Goal: Task Accomplishment & Management: Complete application form

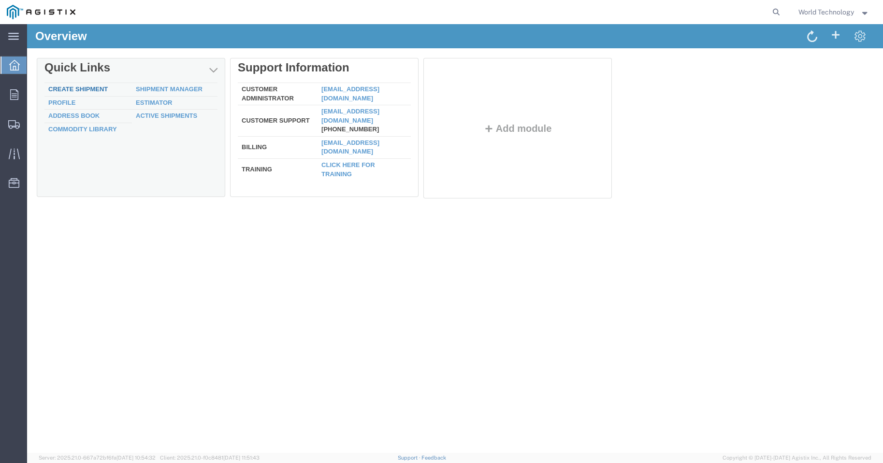
click at [86, 86] on link "Create Shipment" at bounding box center [77, 89] width 59 height 7
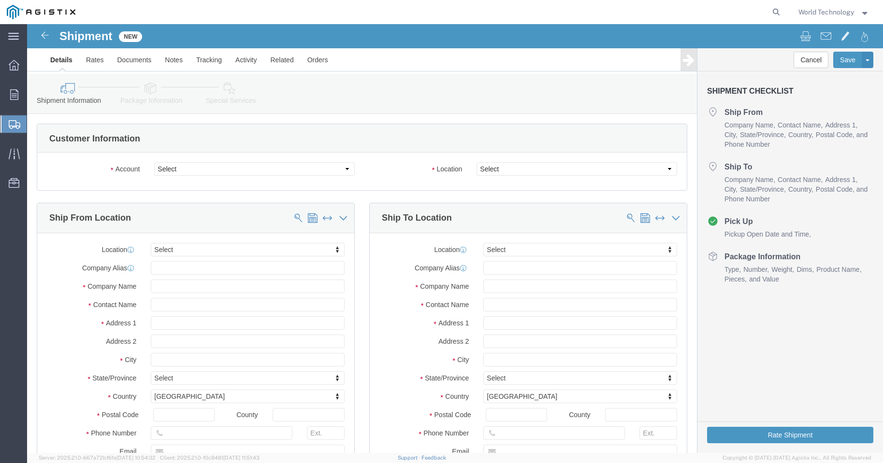
select select
click select "Select PG&E World Wide Technology Inc"
select select "9596"
click select "Select PG&E World Wide Technology Inc"
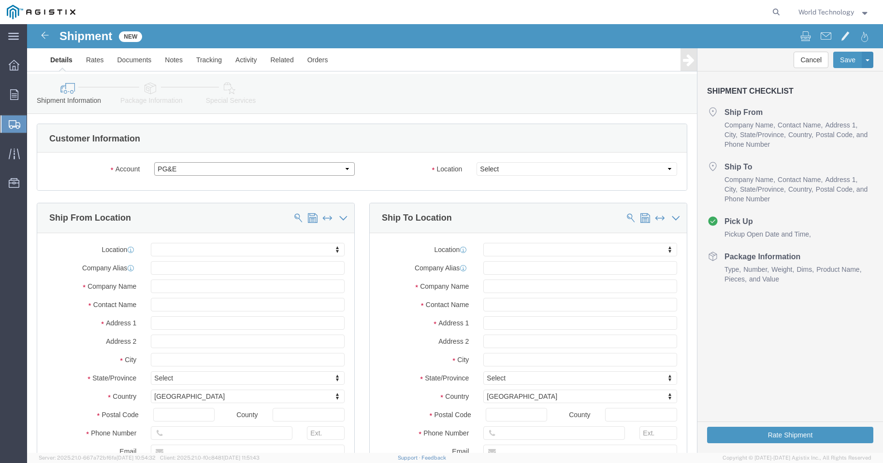
select select "PURCHORD"
select select
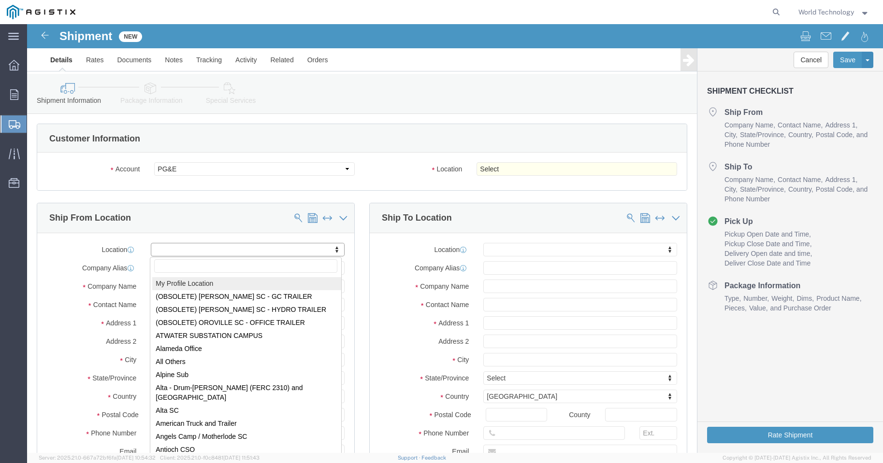
select select "MYPROFILE"
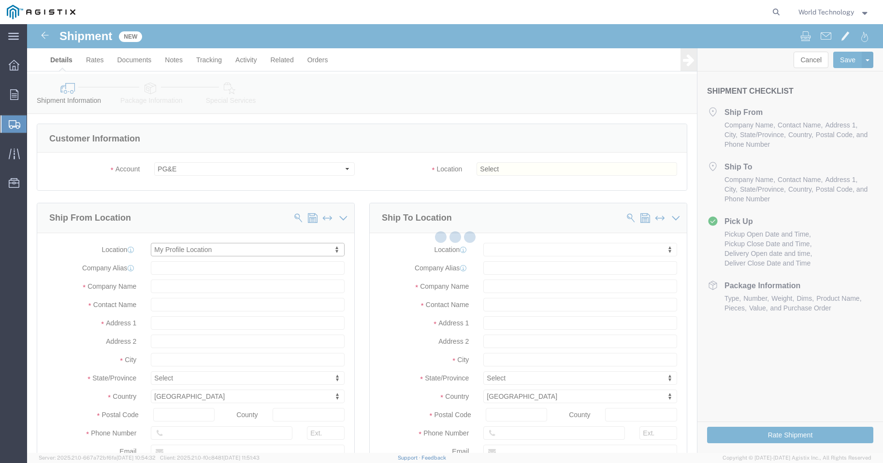
type input "World Wide Technology Inc"
type input "World Technology"
type input "[STREET_ADDRESS]"
type input "[GEOGRAPHIC_DATA]"
type input "62025"
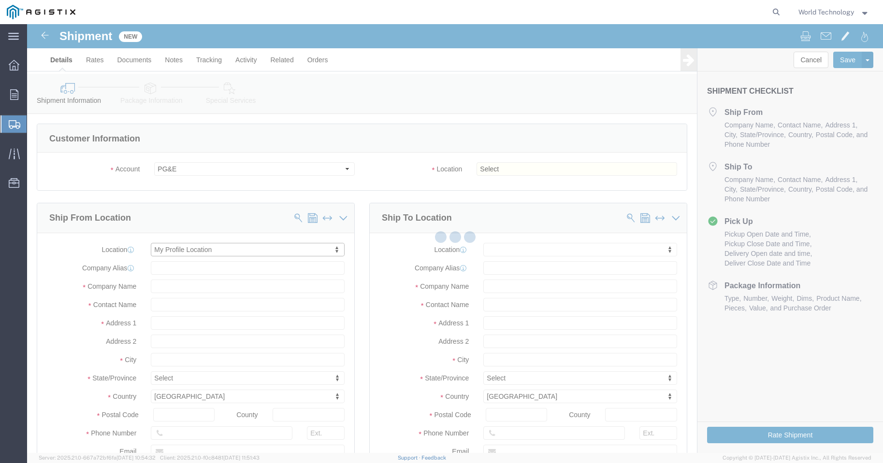
type input "3148240378"
type input "[EMAIL_ADDRESS][DOMAIN_NAME]"
checkbox input "true"
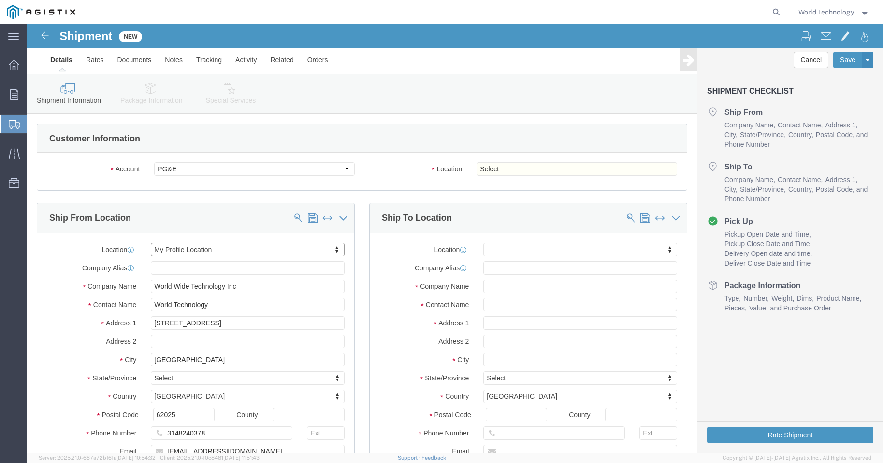
select select "IL"
click select "Select All Others [GEOGRAPHIC_DATA] [GEOGRAPHIC_DATA] [GEOGRAPHIC_DATA] [GEOGRA…"
select select "19745"
click select "Select All Others [GEOGRAPHIC_DATA] [GEOGRAPHIC_DATA] [GEOGRAPHIC_DATA] [GEOGRA…"
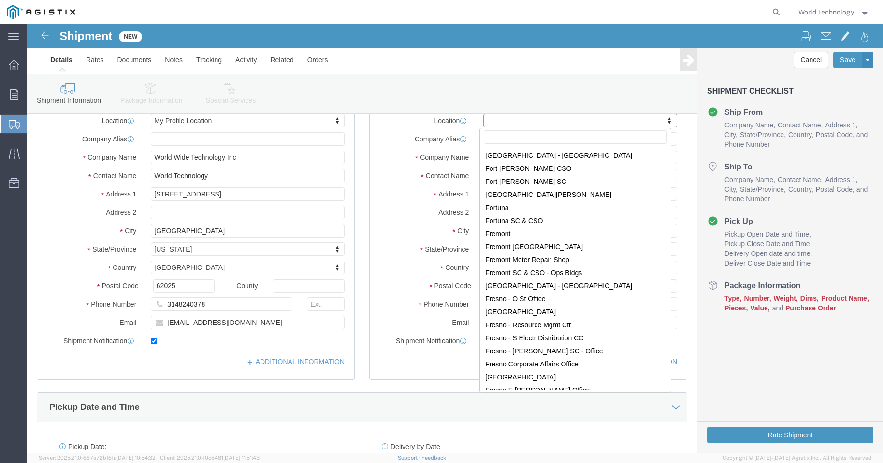
scroll to position [1675, 0]
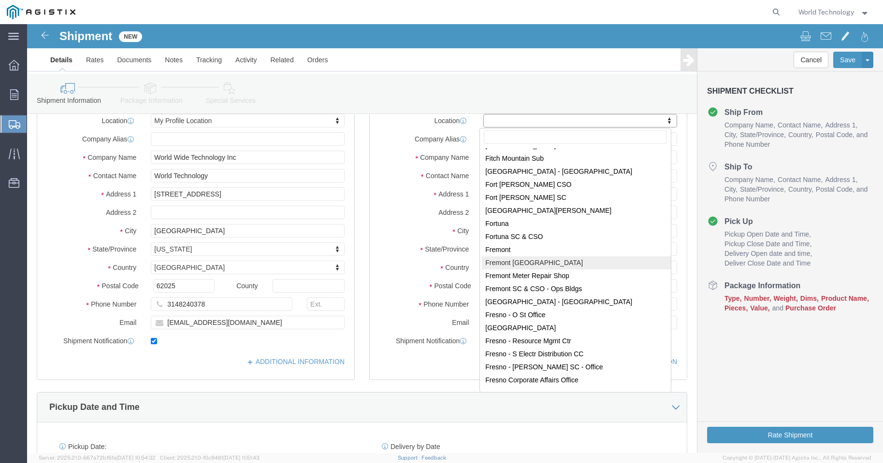
select select "19740"
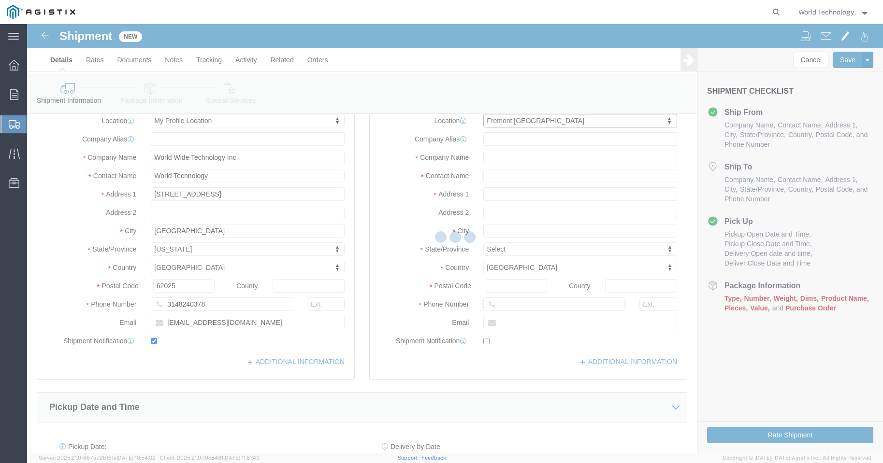
type input "PG&E"
type input "[STREET_ADDRESS][PERSON_NAME]"
type input "Fremont"
type input "94538"
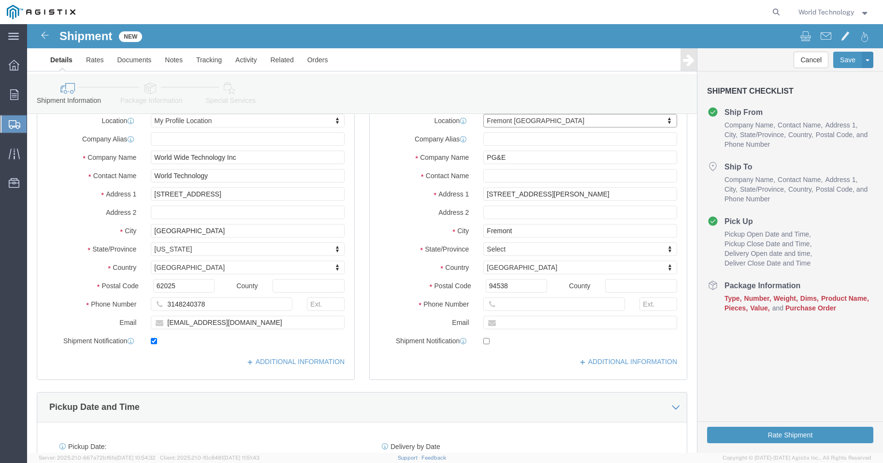
select select "CA"
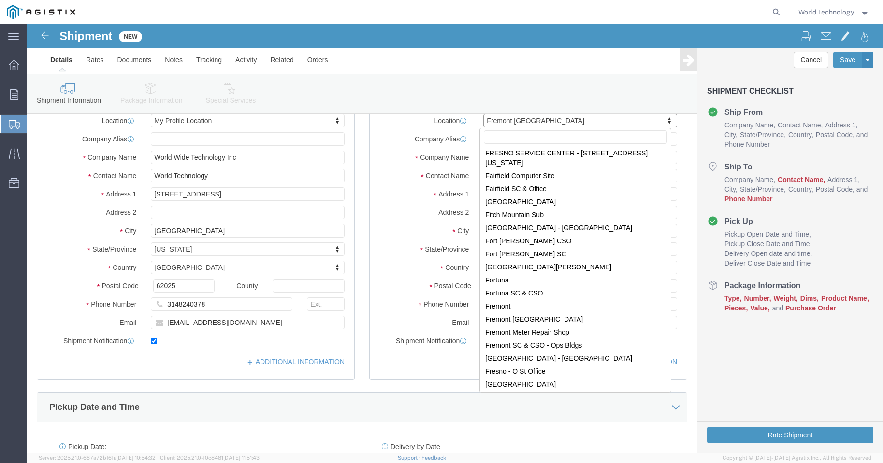
scroll to position [1629, 0]
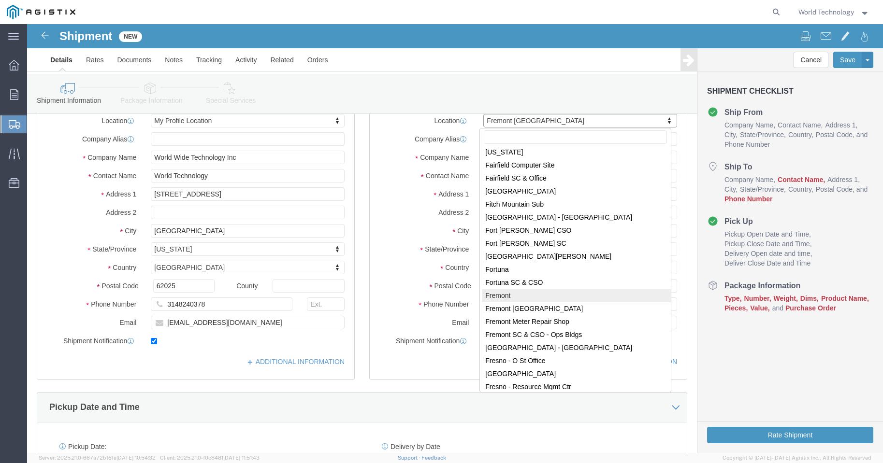
select select "46073"
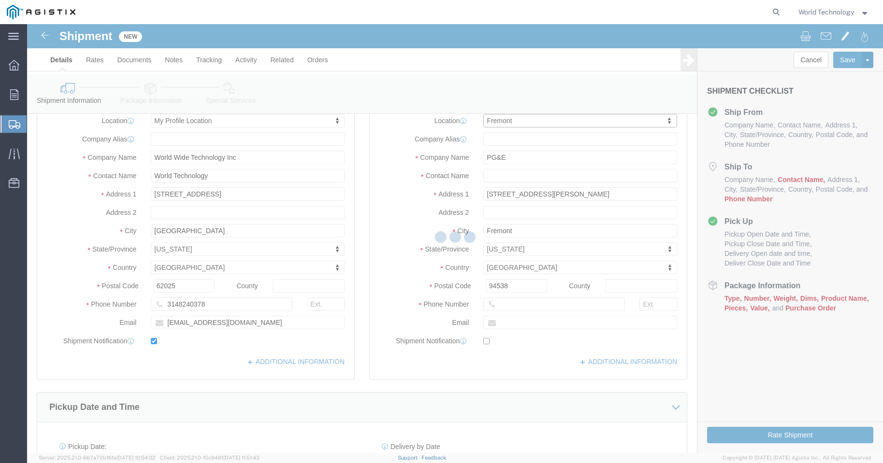
type input "[STREET_ADDRESS][PERSON_NAME]"
select select "CA"
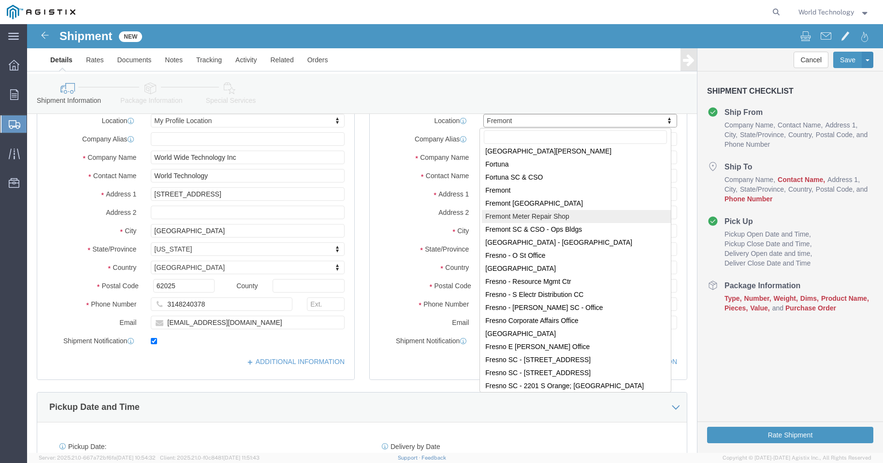
scroll to position [1745, 0]
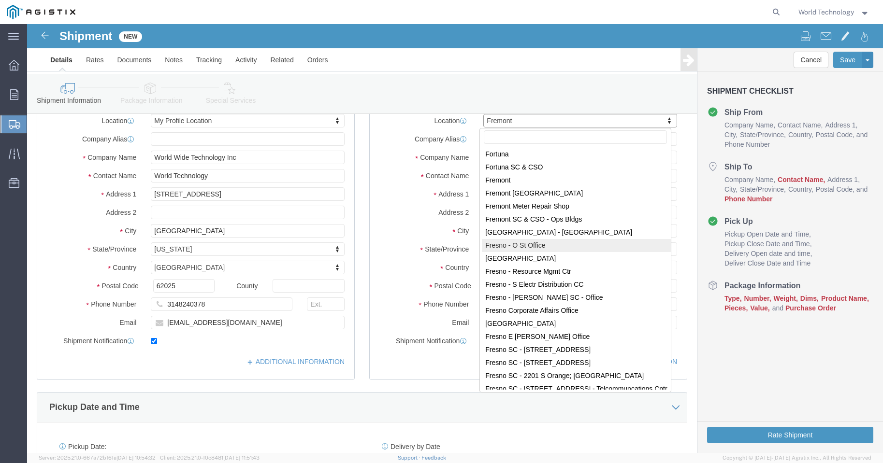
select select "71552"
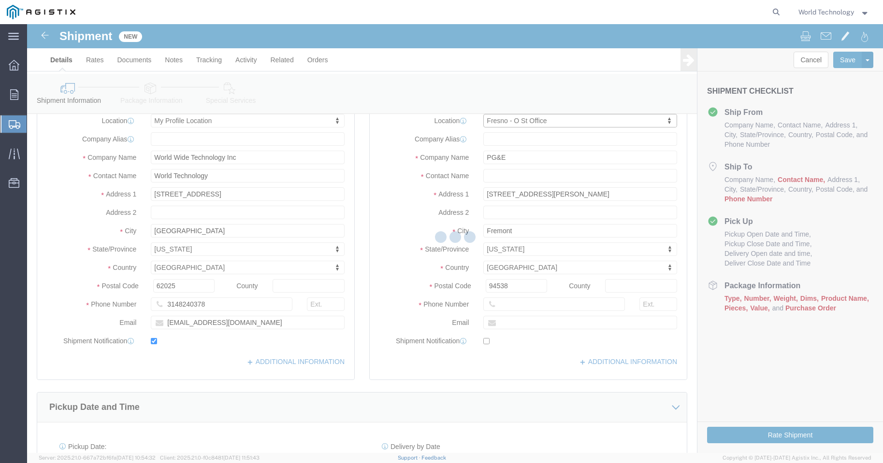
type input "[STREET_ADDRESS]"
type input "[GEOGRAPHIC_DATA]"
type input "93721"
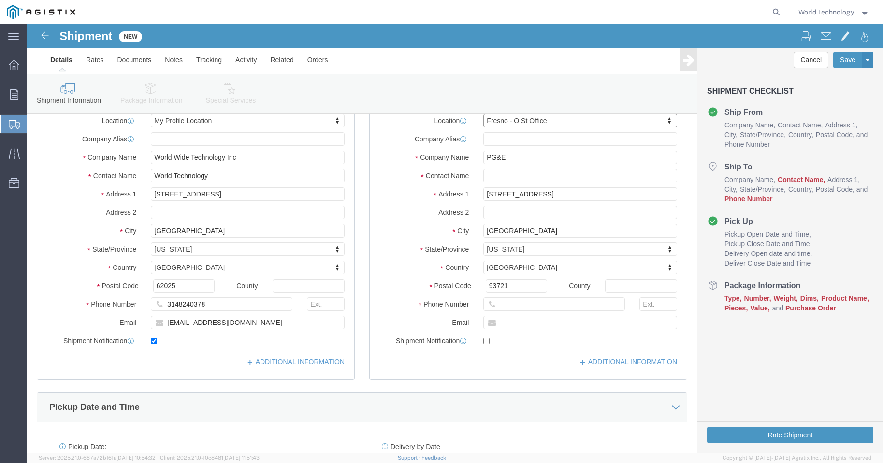
select select "CA"
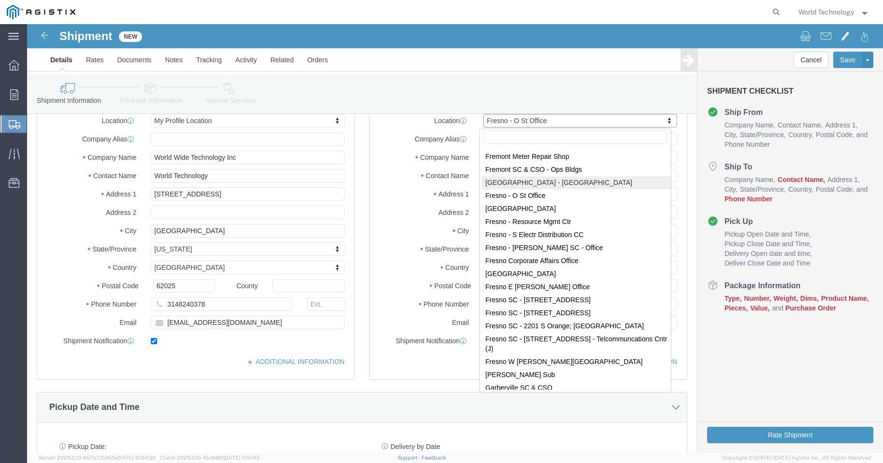
scroll to position [1811, 0]
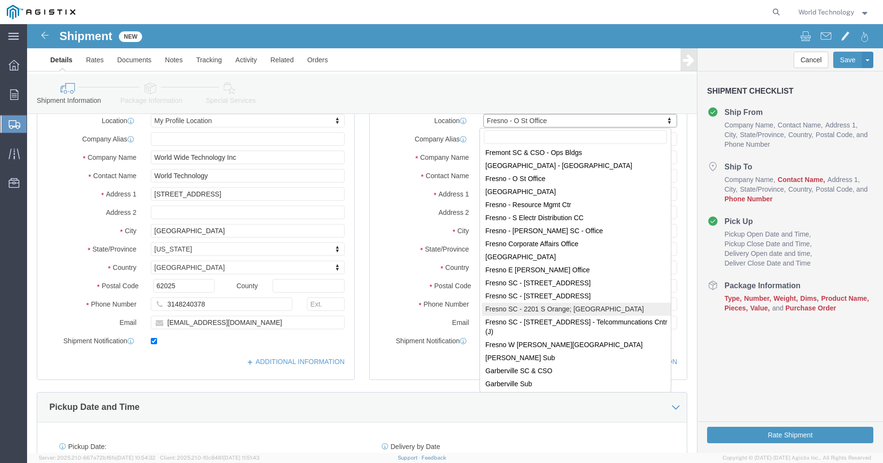
select select "24986"
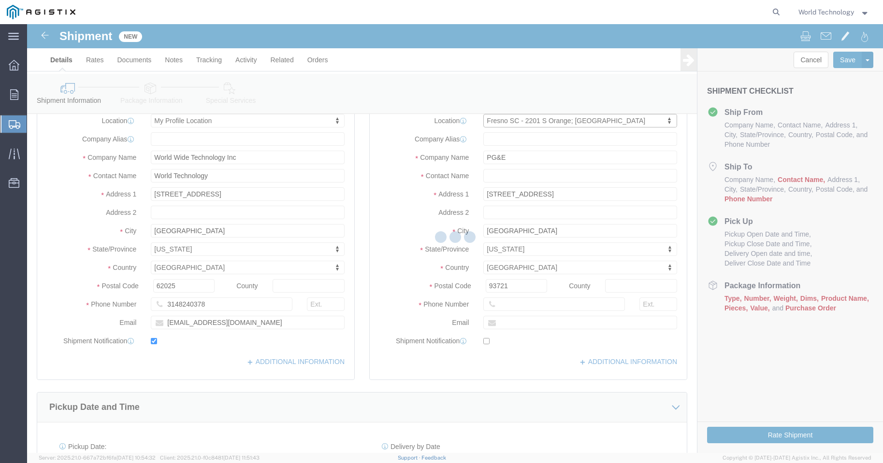
type input "74002"
type input "[STREET_ADDRESS]"
type input "[GEOGRAPHIC_DATA]"
type input "93725"
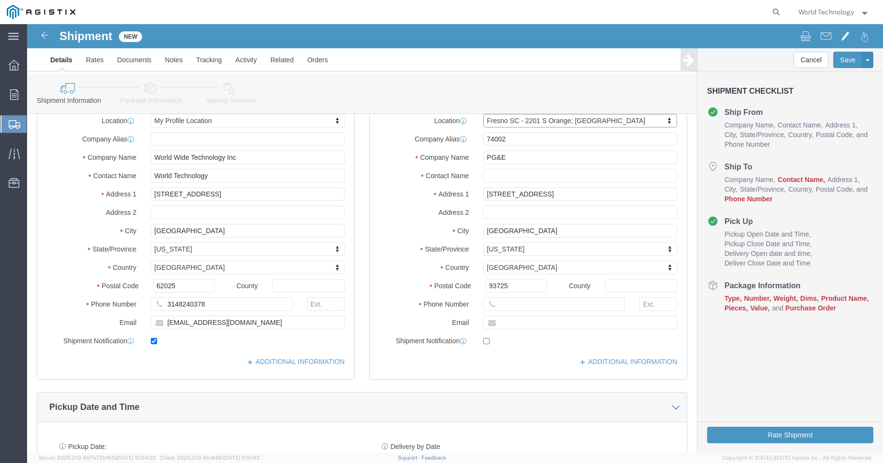
select select "CA"
click input "text"
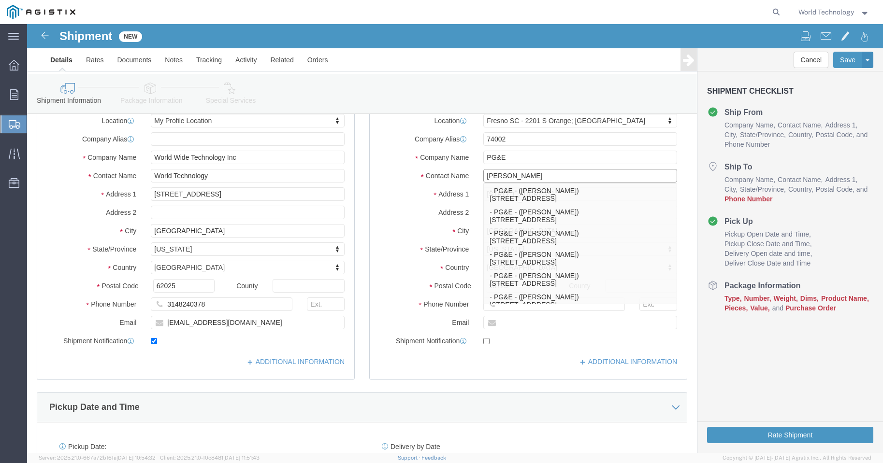
type input "[PERSON_NAME]"
click p "- PG&E - ([PERSON_NAME]) [STREET_ADDRESS]"
select select
type input "[PERSON_NAME]"
type input "2221 S Orange"
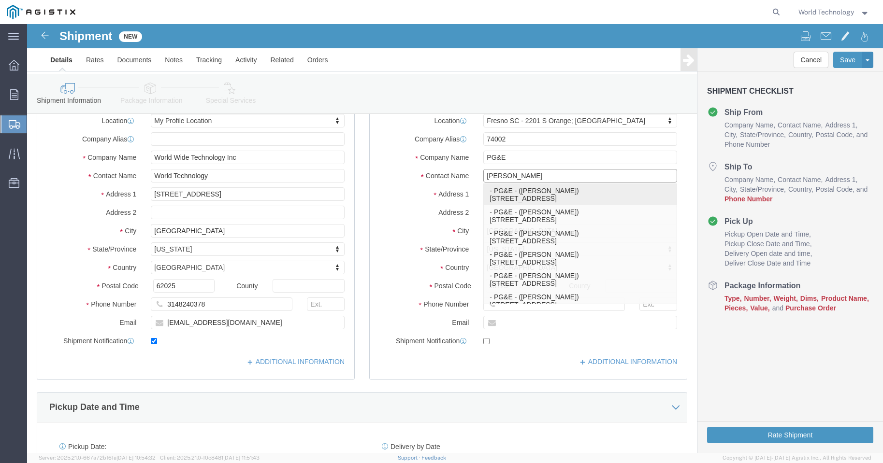
type input "[GEOGRAPHIC_DATA]"
type input "[PHONE_NUMBER]"
select select "CA"
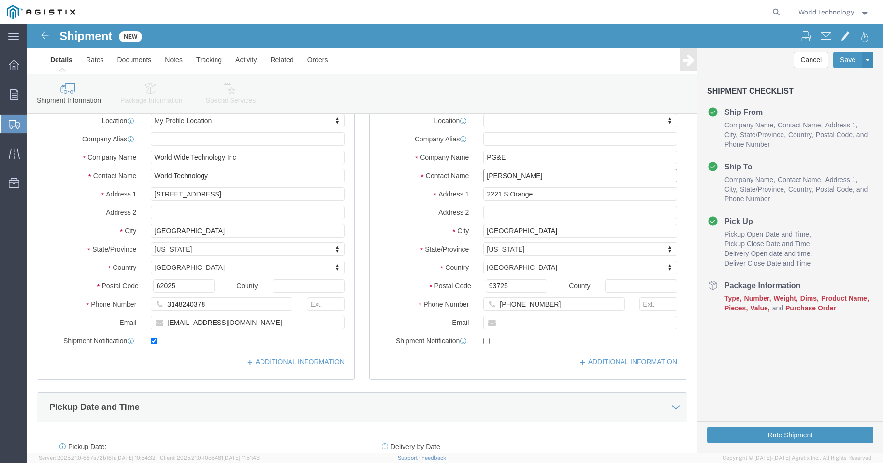
scroll to position [258, 0]
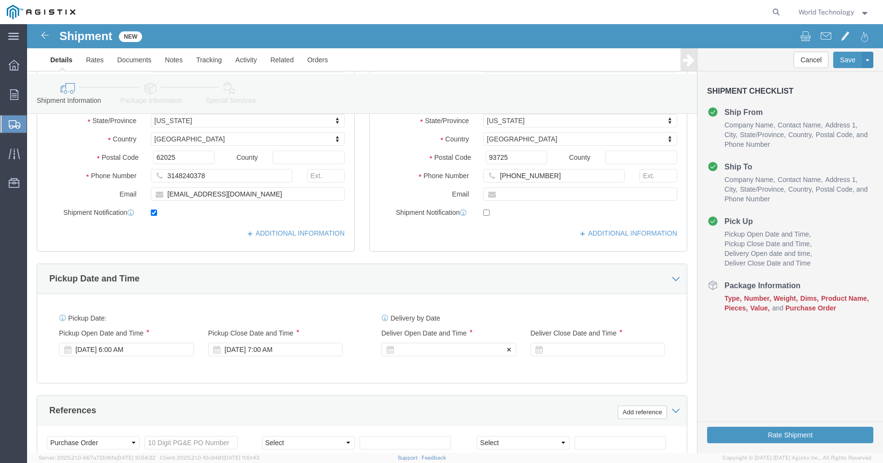
type input "[PERSON_NAME]"
click div
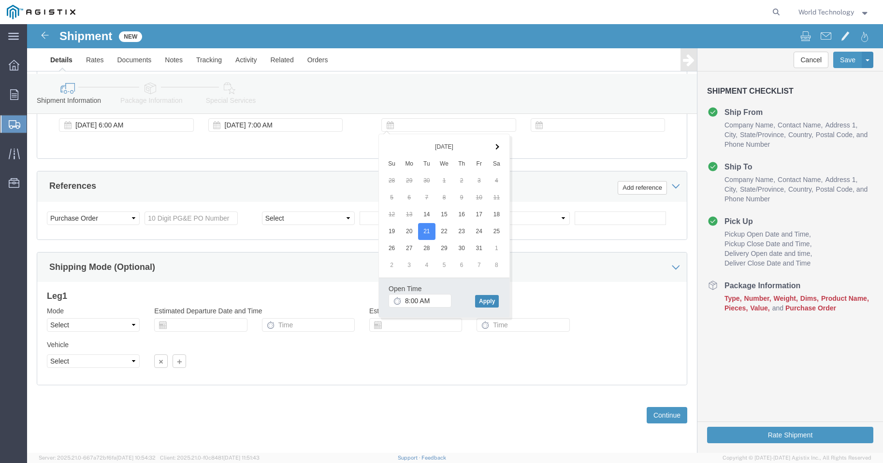
click button "Apply"
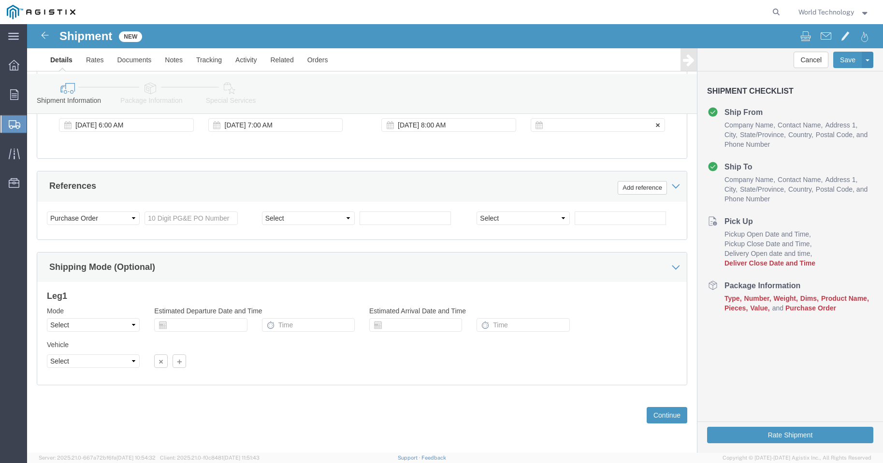
click div
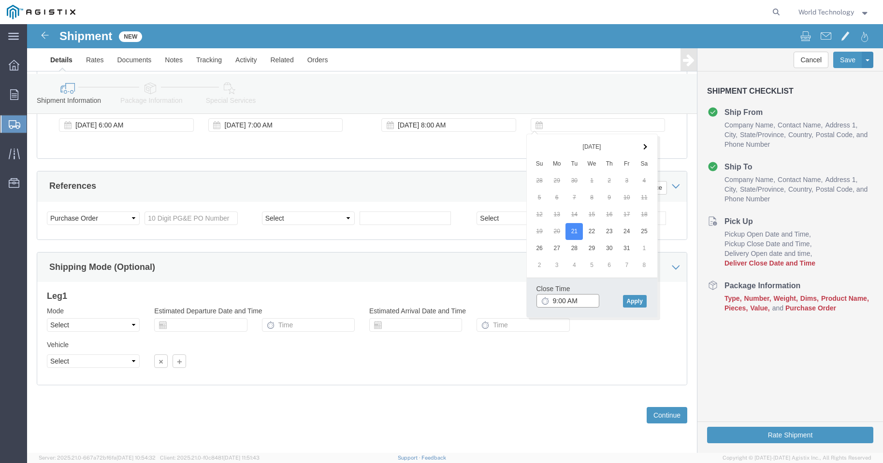
click input "9:00 AM"
type input "9:00 PM"
click button "Apply"
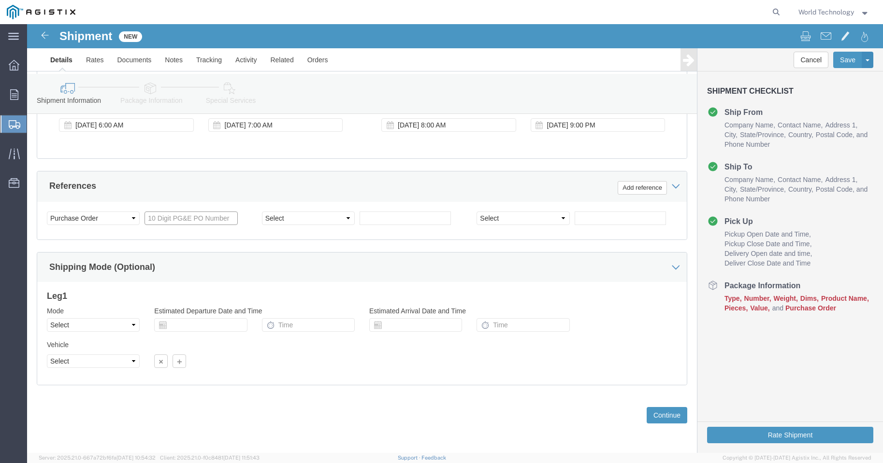
click input "text"
type input "2701251933"
click select "Select Account Type Activity ID Airline Appointment Number ASN Batch Request # …"
select select "DELNUM"
click select "Select Account Type Activity ID Airline Appointment Number ASN Batch Request # …"
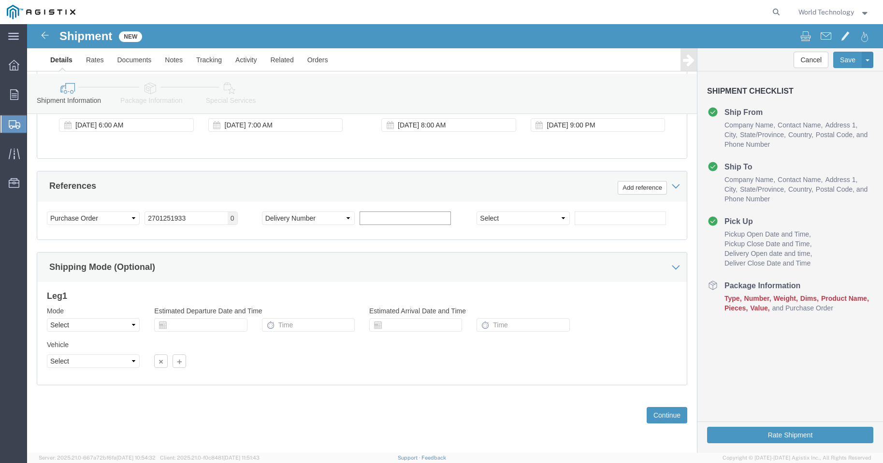
click input "text"
type input "1602871584"
click select "Select Account Type Activity ID Airline Appointment Number ASN Batch Request # …"
select select "SALEORDR"
click select "Select Account Type Activity ID Airline Appointment Number ASN Batch Request # …"
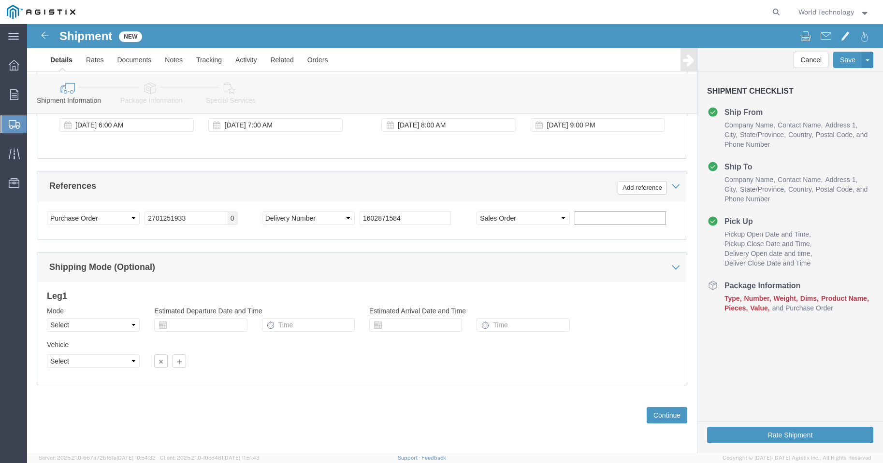
click input "text"
type input "12356139"
click button "Continue"
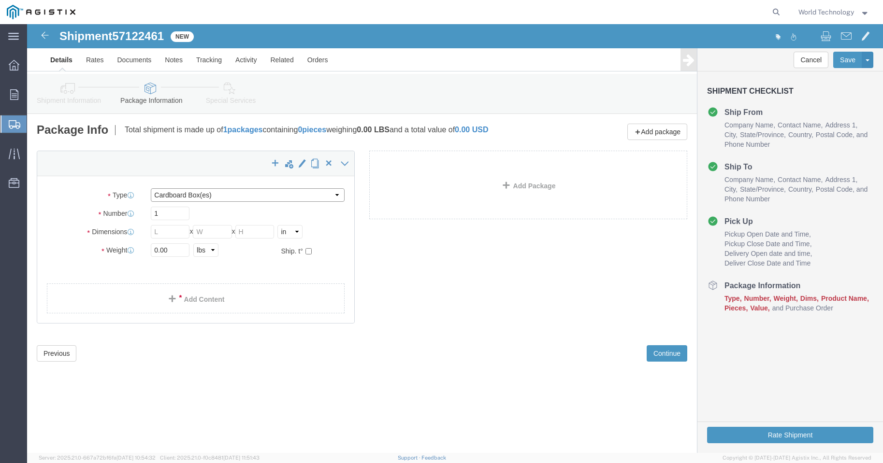
click select "Select Bulk Bundle(s) Cardboard Box(es) Carton(s) Crate(s) Drum(s) (Fiberboard)…"
select select "PSNS"
click select "Select Bulk Bundle(s) Cardboard Box(es) Carton(s) Crate(s) Drum(s) (Fiberboard)…"
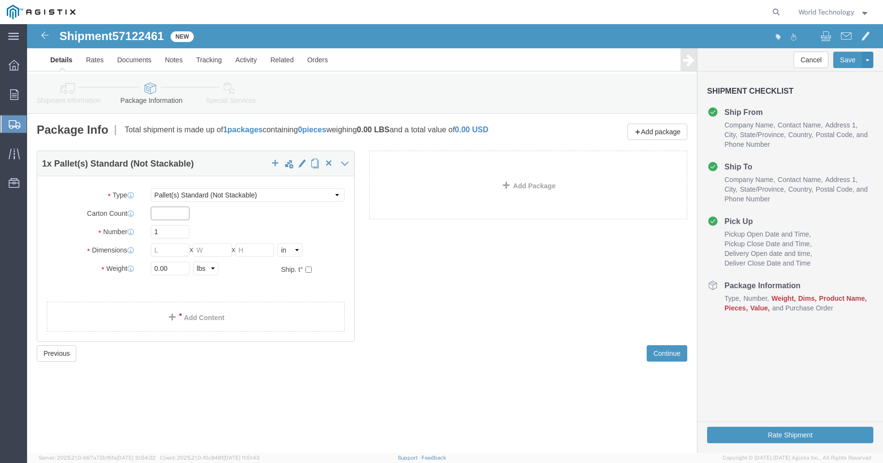
click input "text"
type input "7"
click input "text"
type input "48"
type input "40"
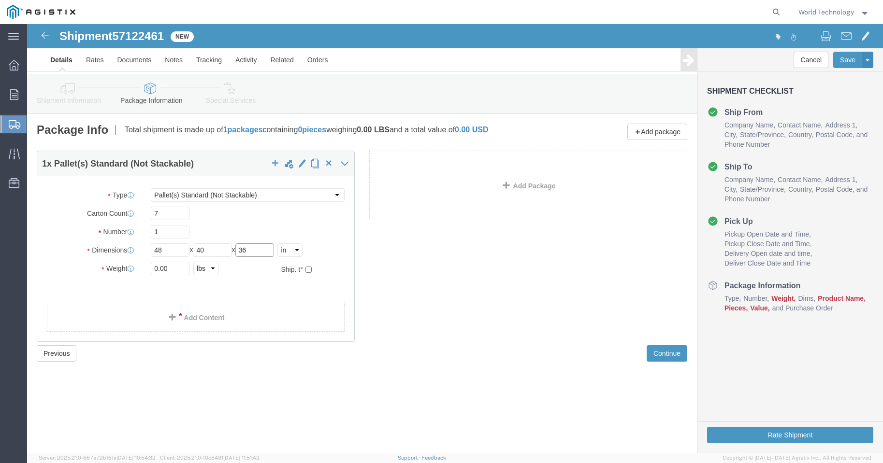
type input "36"
click input "0.00"
type input "218"
click link "Add Content"
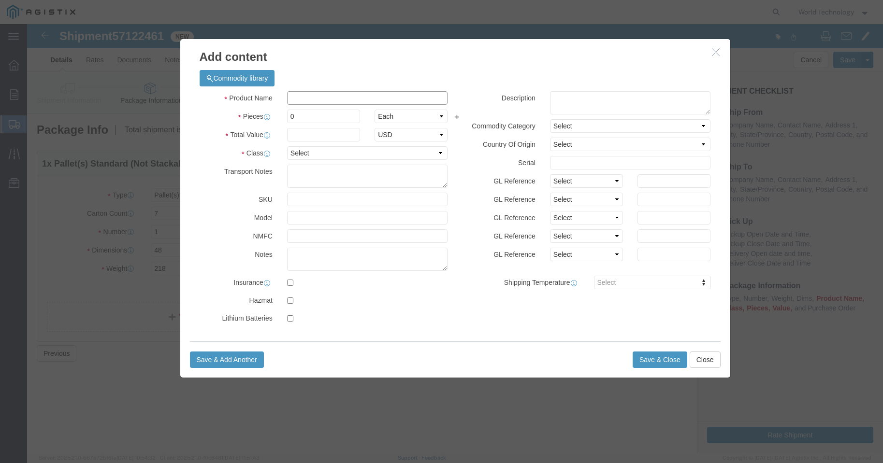
click input "text"
type input "COMPUTER EQUIPMENT"
click input "0"
type input "7"
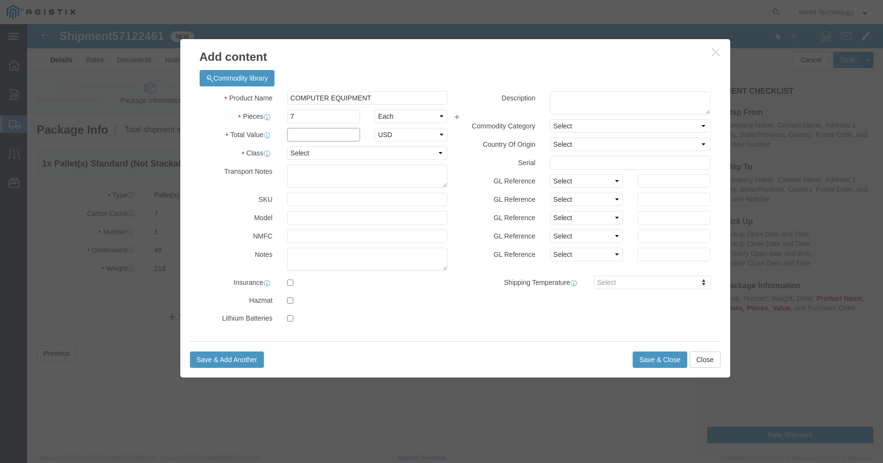
click input "text"
type input "10,000"
click select "Select 50 55 60 65 70 85 92.5 100 125 175 250 300 400"
select select "92.5"
click select "Select 50 55 60 65 70 85 92.5 100 125 175 250 300 400"
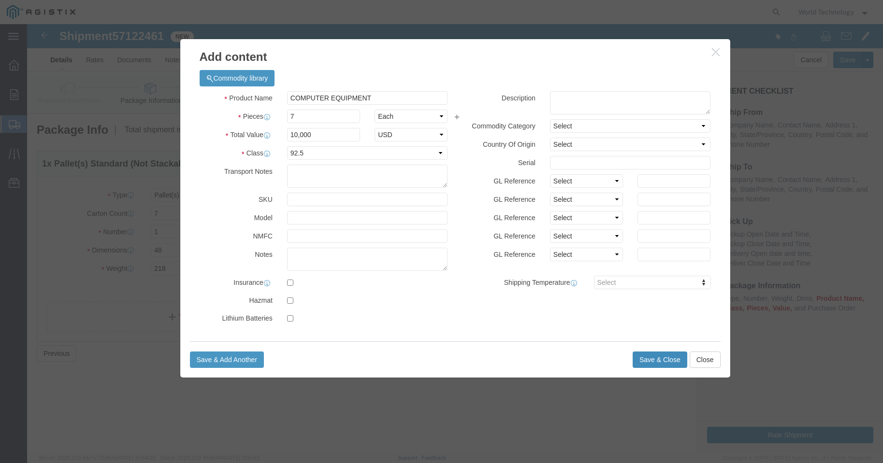
click button "Save & Close"
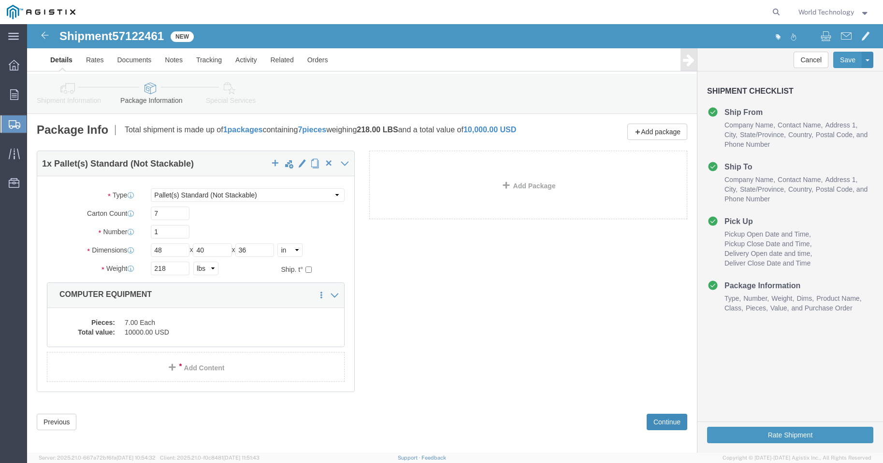
click button "Continue"
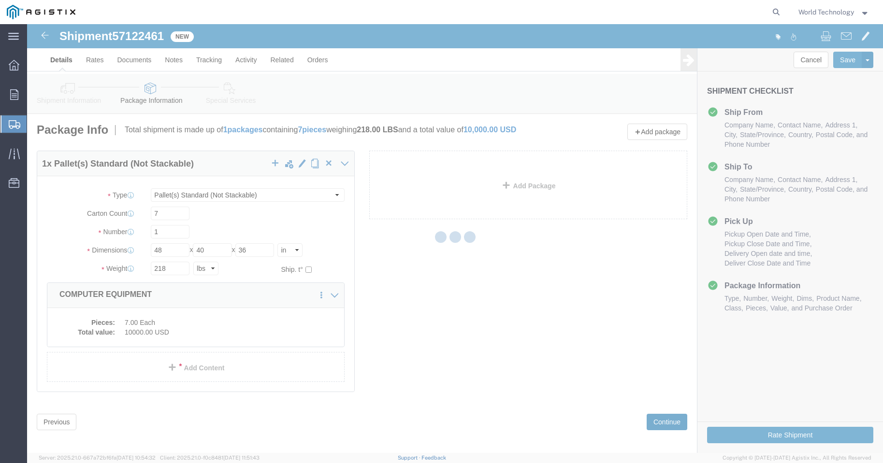
select select
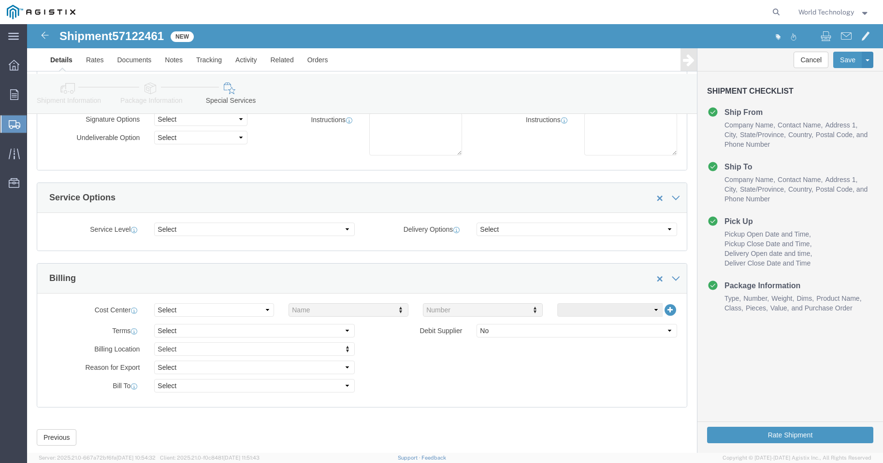
scroll to position [129, 0]
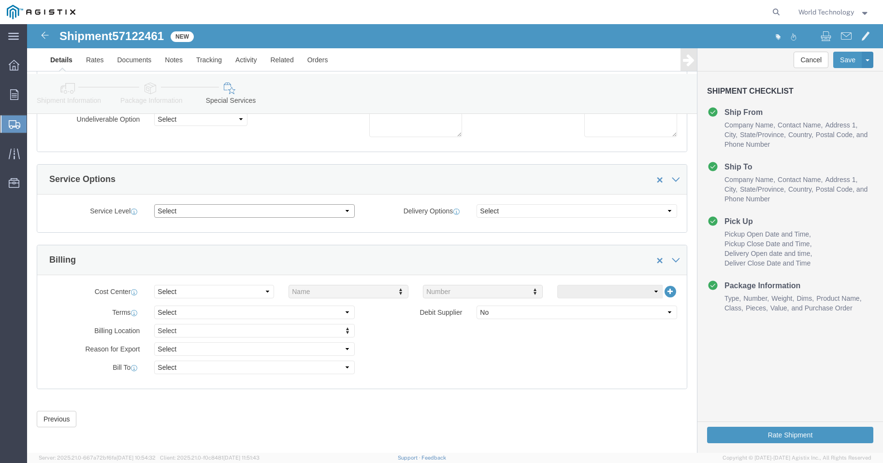
click select "Select 1 Day 2 Day 3-5 Day Economy 5+ Day"
select select "3-5 Day Economy"
click select "Select 1 Day 2 Day 3-5 Day Economy 5+ Day"
click button "Rate Shipment"
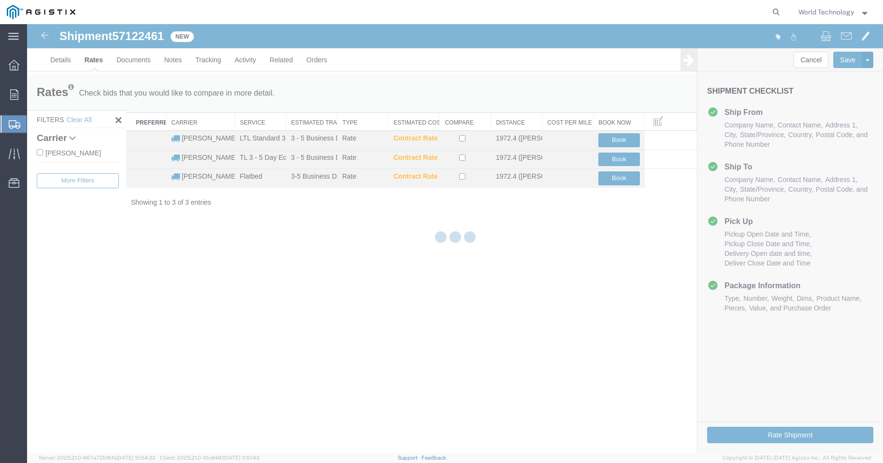
scroll to position [0, 0]
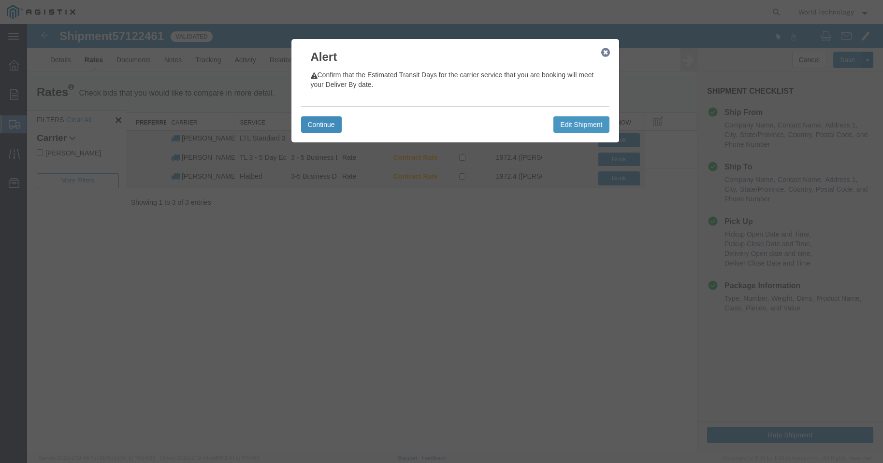
click at [315, 122] on button "Continue" at bounding box center [321, 124] width 41 height 16
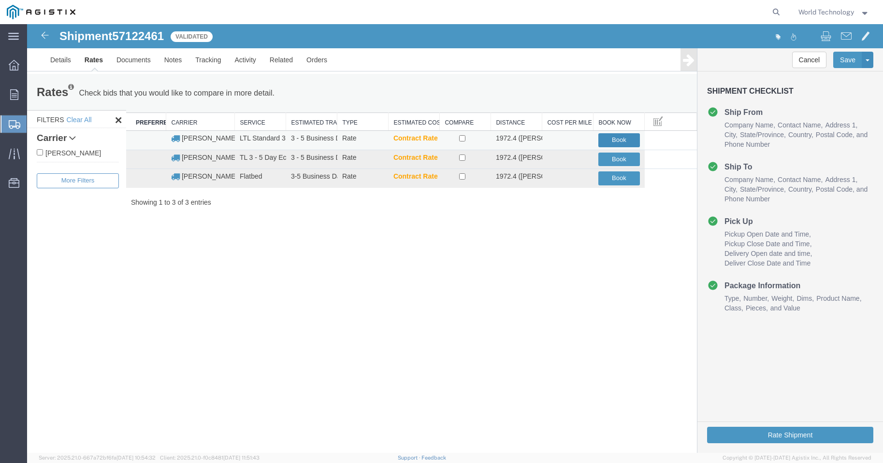
click at [613, 138] on button "Book" at bounding box center [619, 140] width 42 height 14
